Goal: Check status: Check status

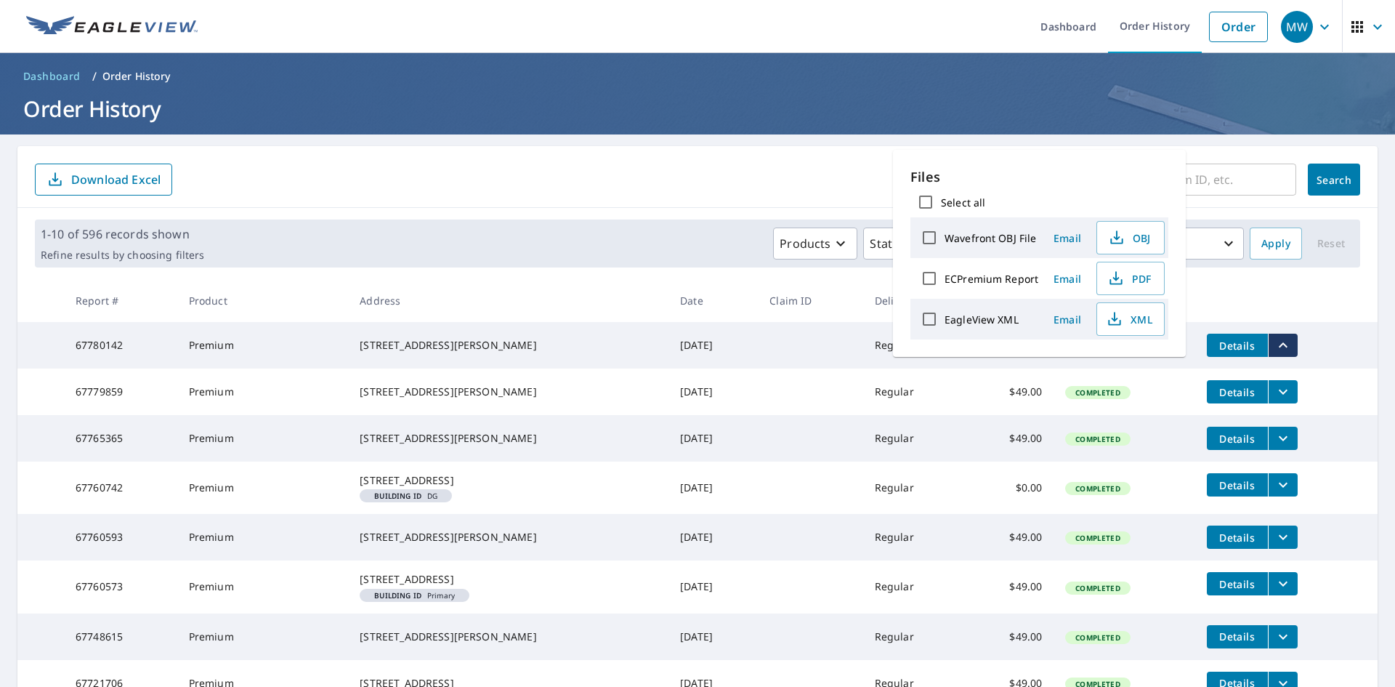
drag, startPoint x: 1125, startPoint y: 24, endPoint x: 1118, endPoint y: 65, distance: 41.2
click at [1125, 24] on link "Order History" at bounding box center [1155, 26] width 94 height 53
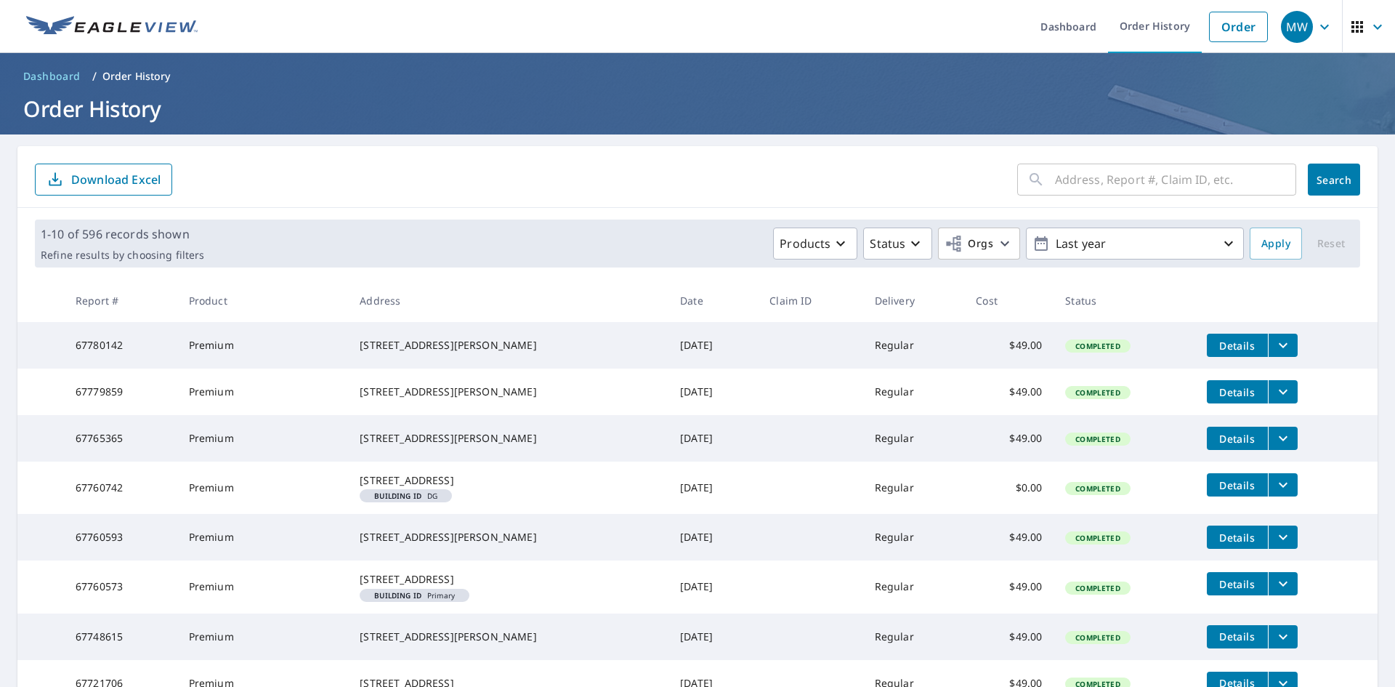
click at [1079, 180] on input "text" at bounding box center [1175, 179] width 241 height 41
type input "408 [PERSON_NAME][GEOGRAPHIC_DATA]"
drag, startPoint x: 1134, startPoint y: 178, endPoint x: 1011, endPoint y: 193, distance: 123.7
click at [1017, 193] on div "408 [PERSON_NAME] hills ​" at bounding box center [1156, 179] width 279 height 32
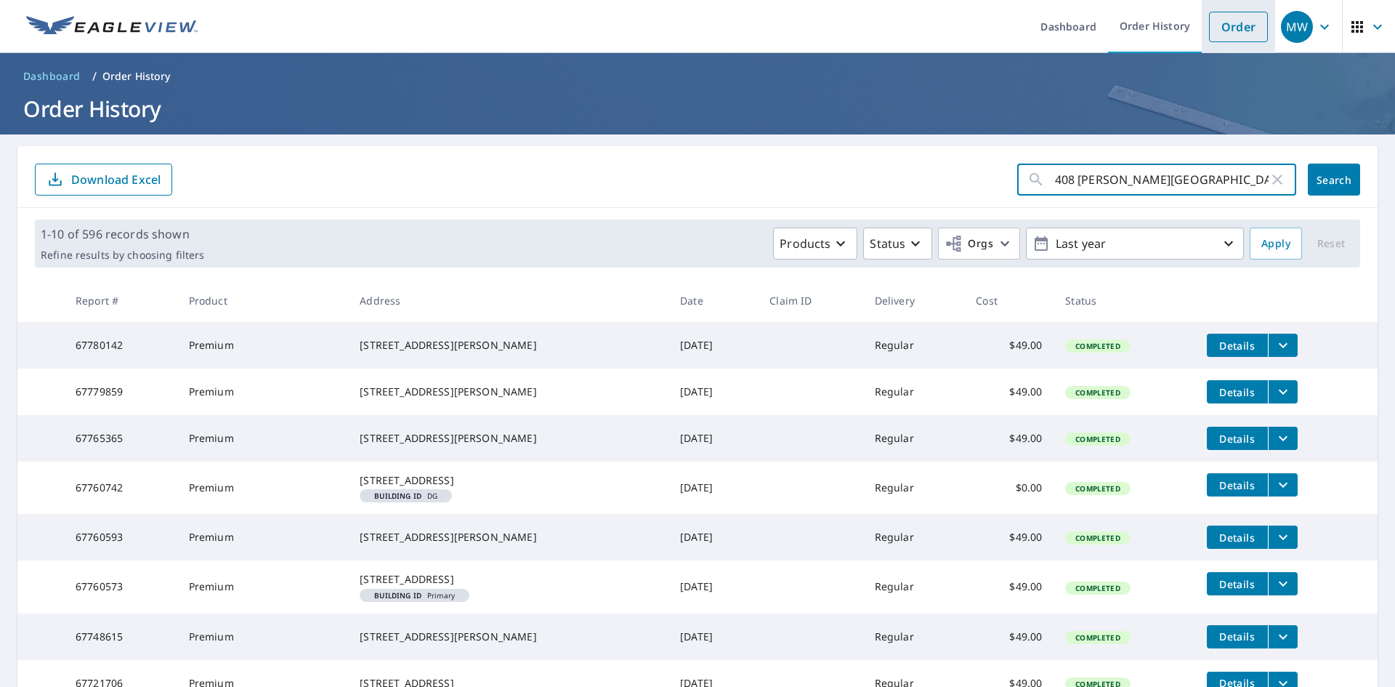
click at [1246, 26] on link "Order" at bounding box center [1238, 27] width 59 height 31
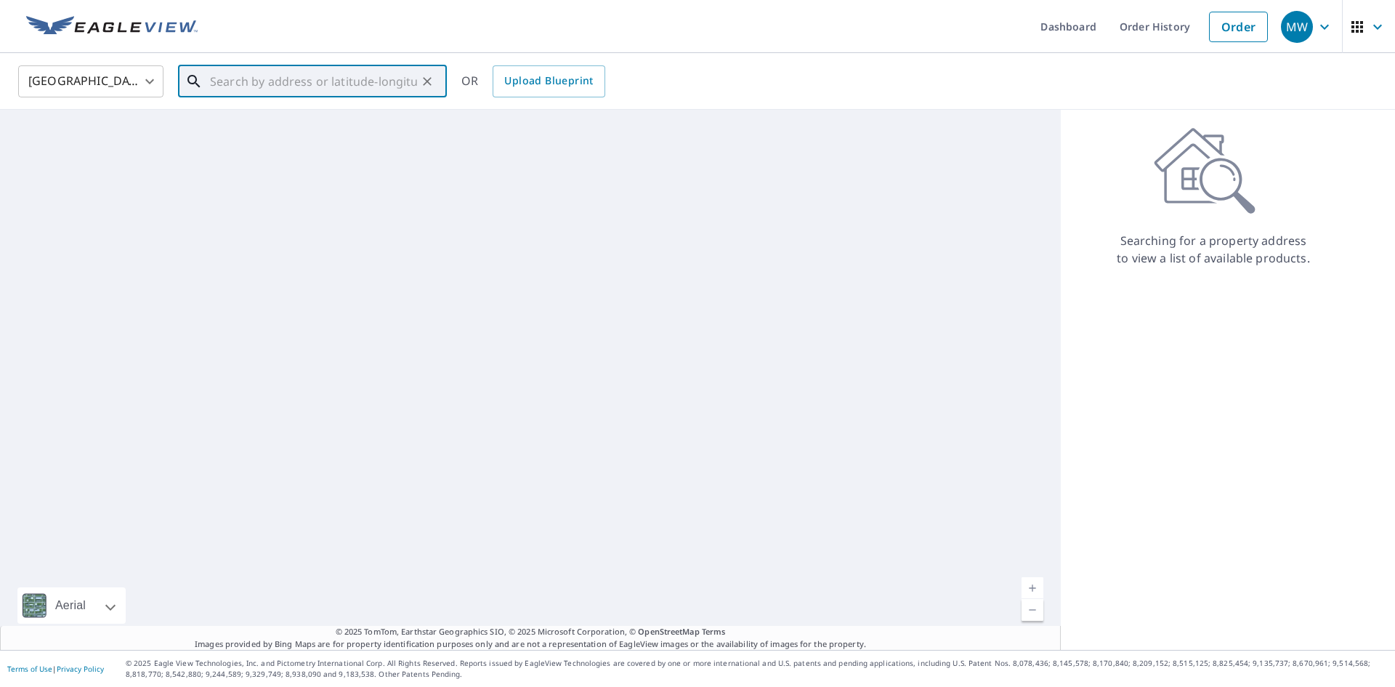
click at [252, 86] on input "text" at bounding box center [313, 81] width 207 height 41
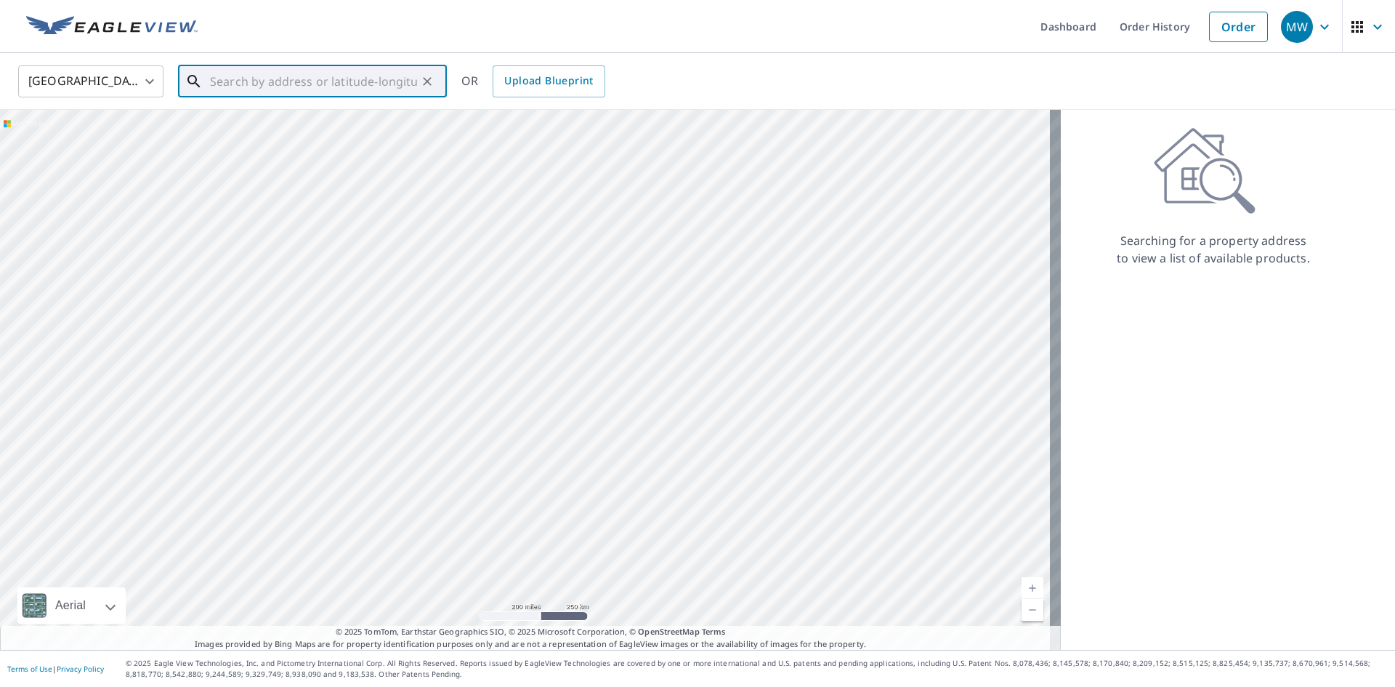
paste input "408 [PERSON_NAME][GEOGRAPHIC_DATA]"
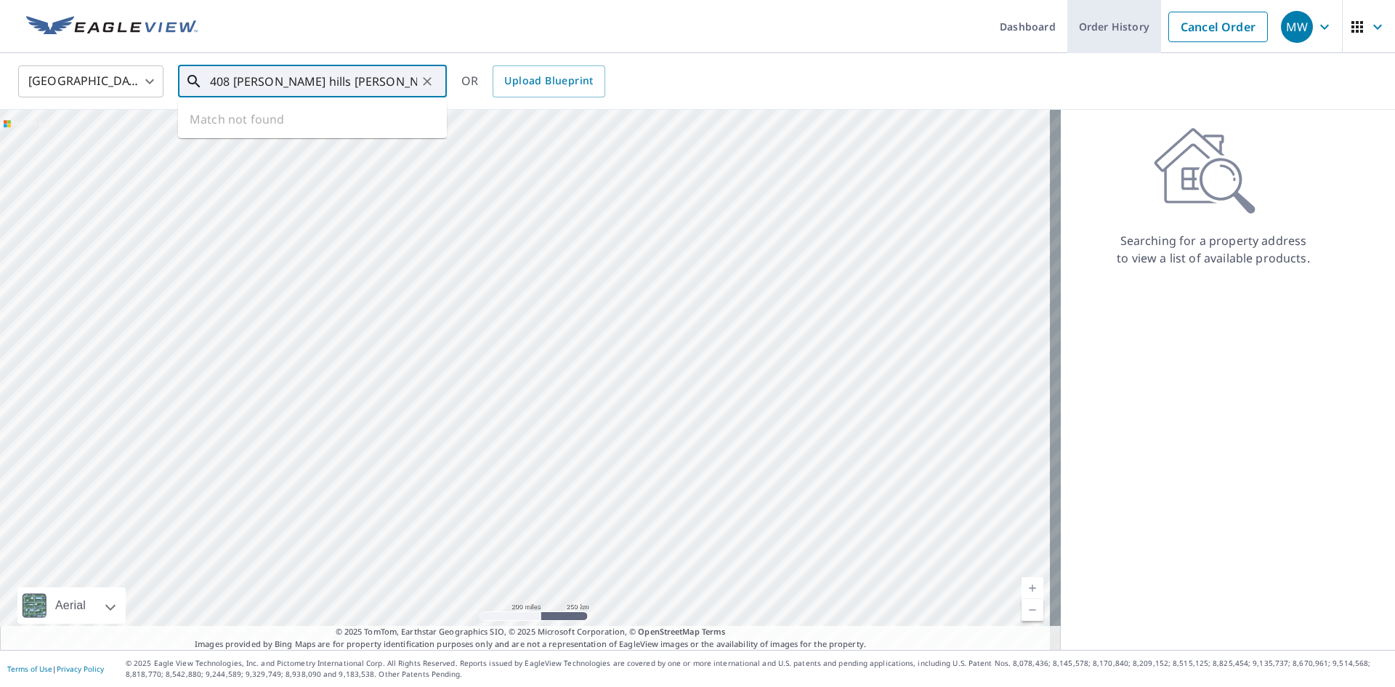
type input "408 [PERSON_NAME] hills [PERSON_NAME]"
